Goal: Task Accomplishment & Management: Manage account settings

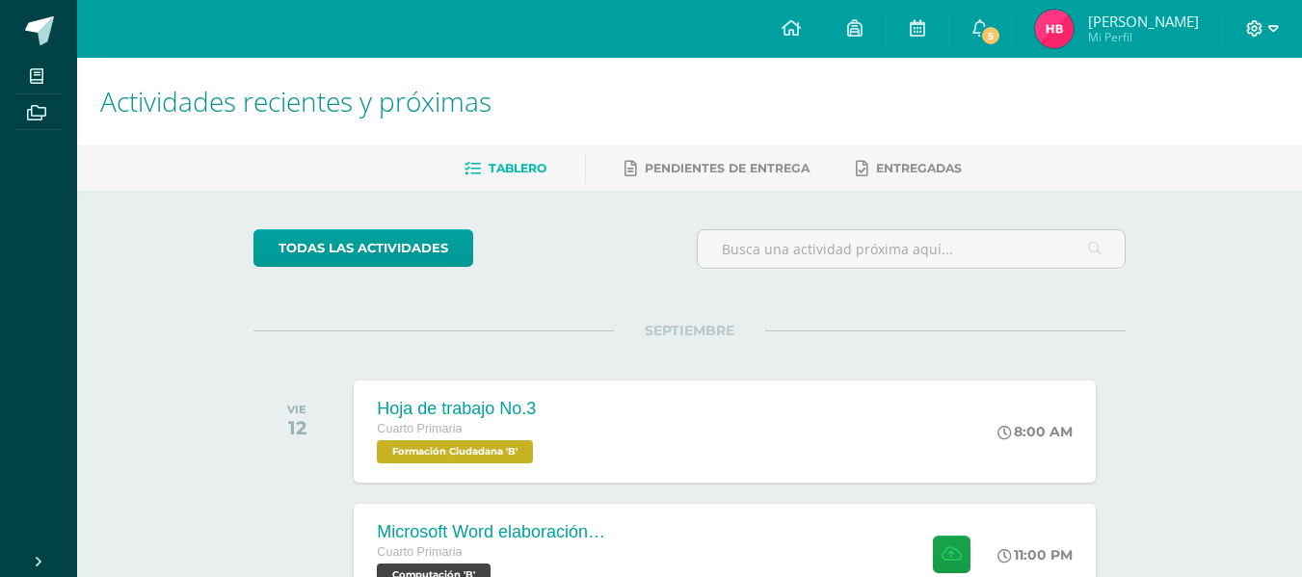
click at [1276, 33] on icon at bounding box center [1273, 28] width 11 height 17
click at [1217, 131] on span "Cerrar sesión" at bounding box center [1213, 131] width 87 height 18
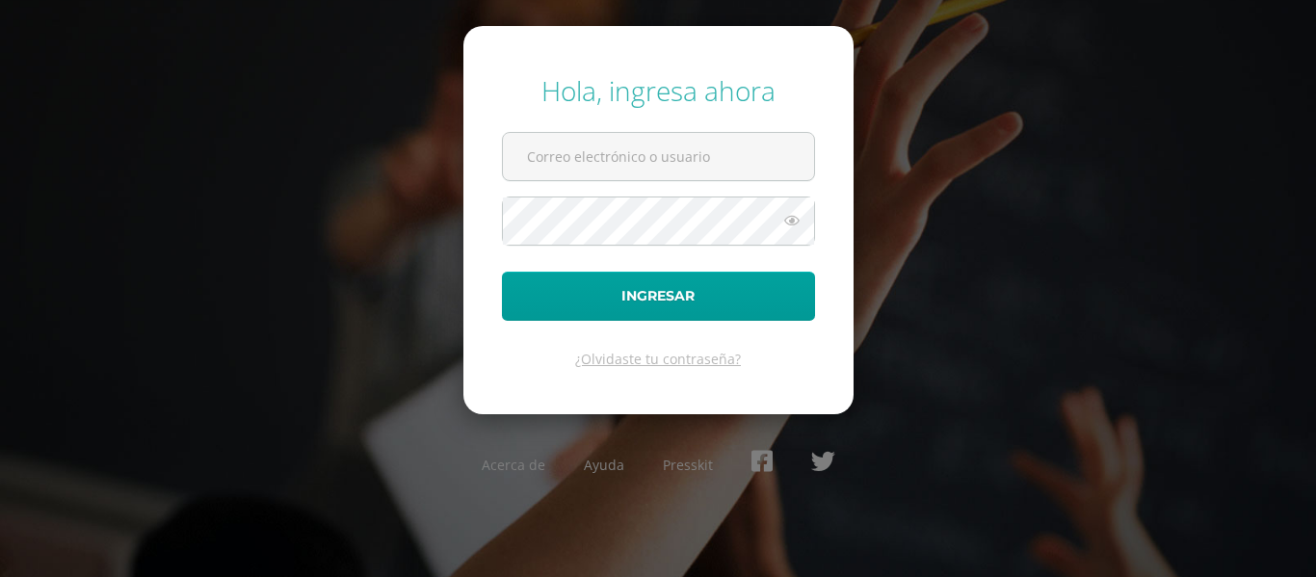
type input "[EMAIL_ADDRESS][DOMAIN_NAME]"
click at [789, 221] on icon at bounding box center [791, 220] width 25 height 23
click at [784, 221] on icon at bounding box center [790, 220] width 27 height 23
click at [786, 220] on icon at bounding box center [791, 220] width 25 height 23
